Goal: Participate in discussion: Engage in conversation with other users on a specific topic

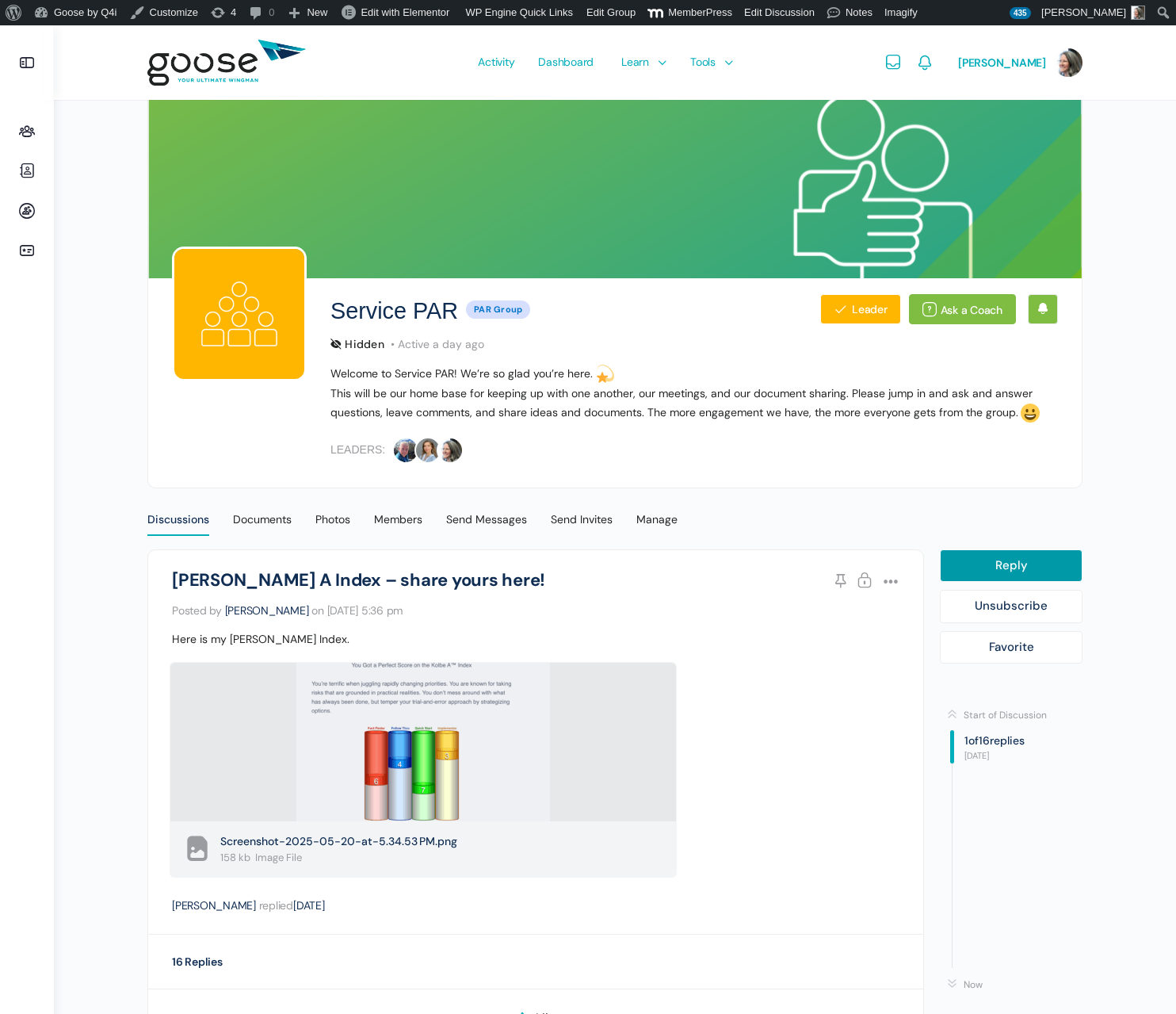
click at [496, 57] on span "Activity" at bounding box center [496, 61] width 36 height 74
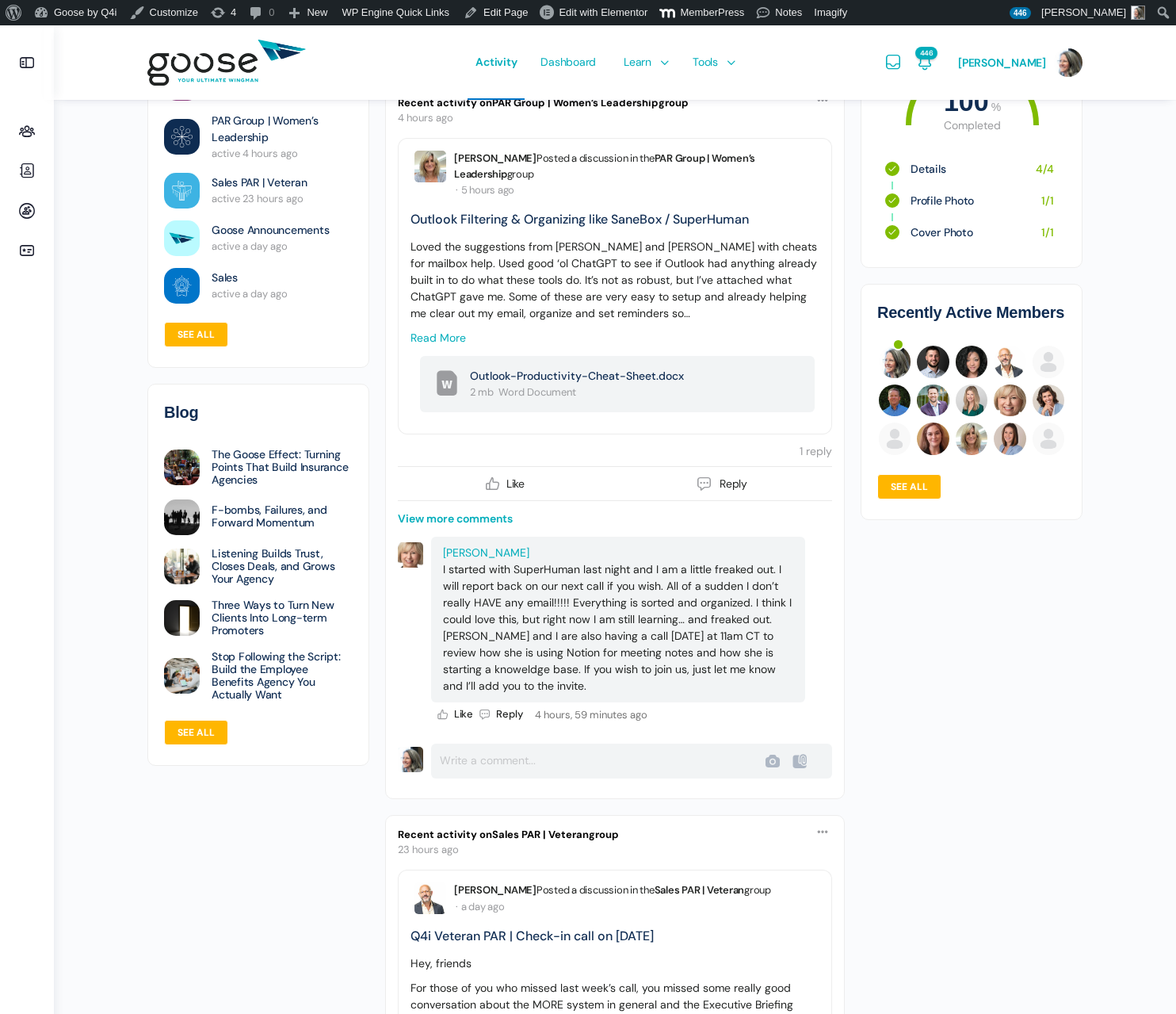
scroll to position [1092, 0]
click at [557, 212] on link "Outlook Filtering & Organizing like SaneBox / SuperHuman" at bounding box center [580, 220] width 338 height 17
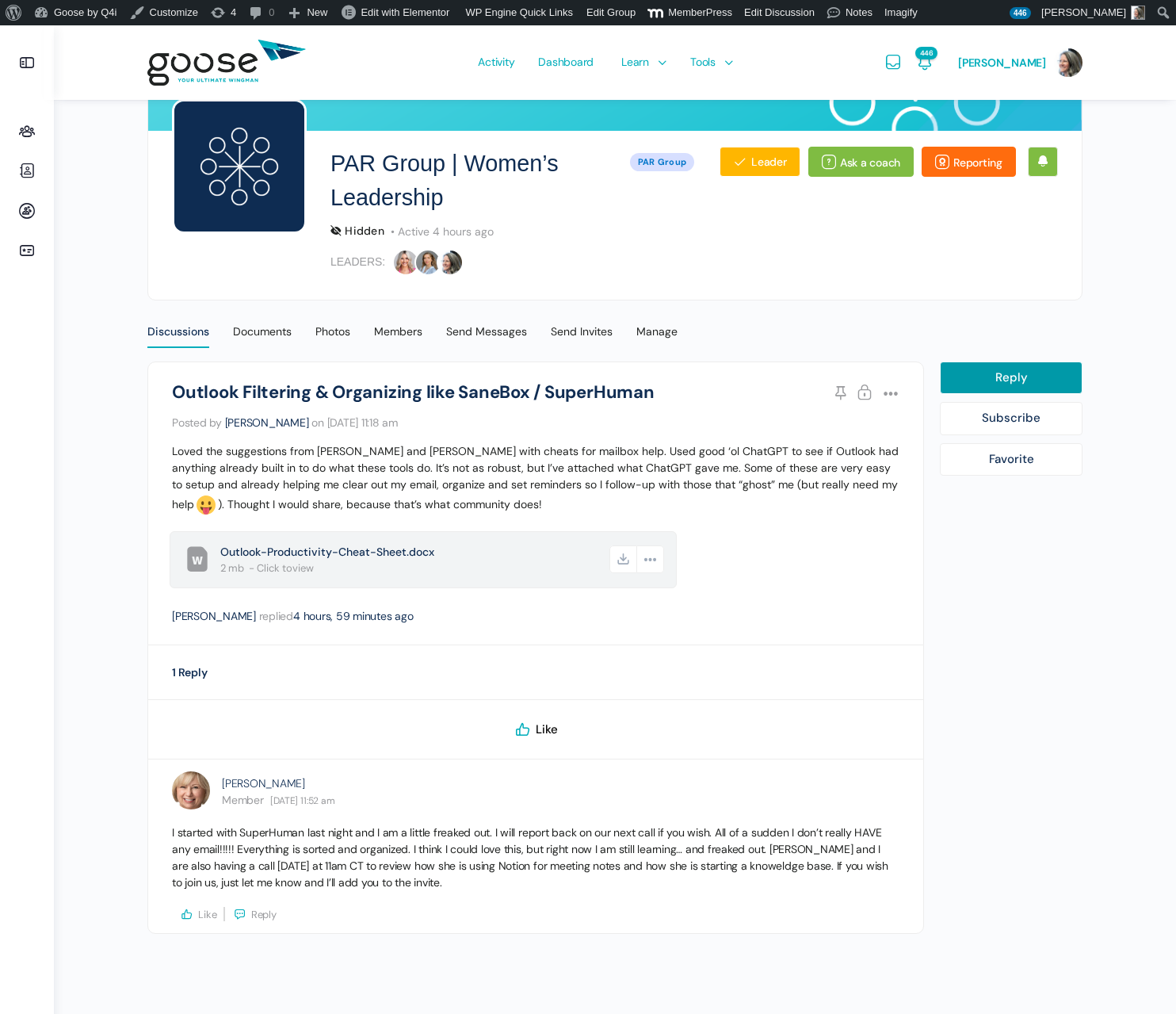
scroll to position [157, 0]
